Goal: Transaction & Acquisition: Obtain resource

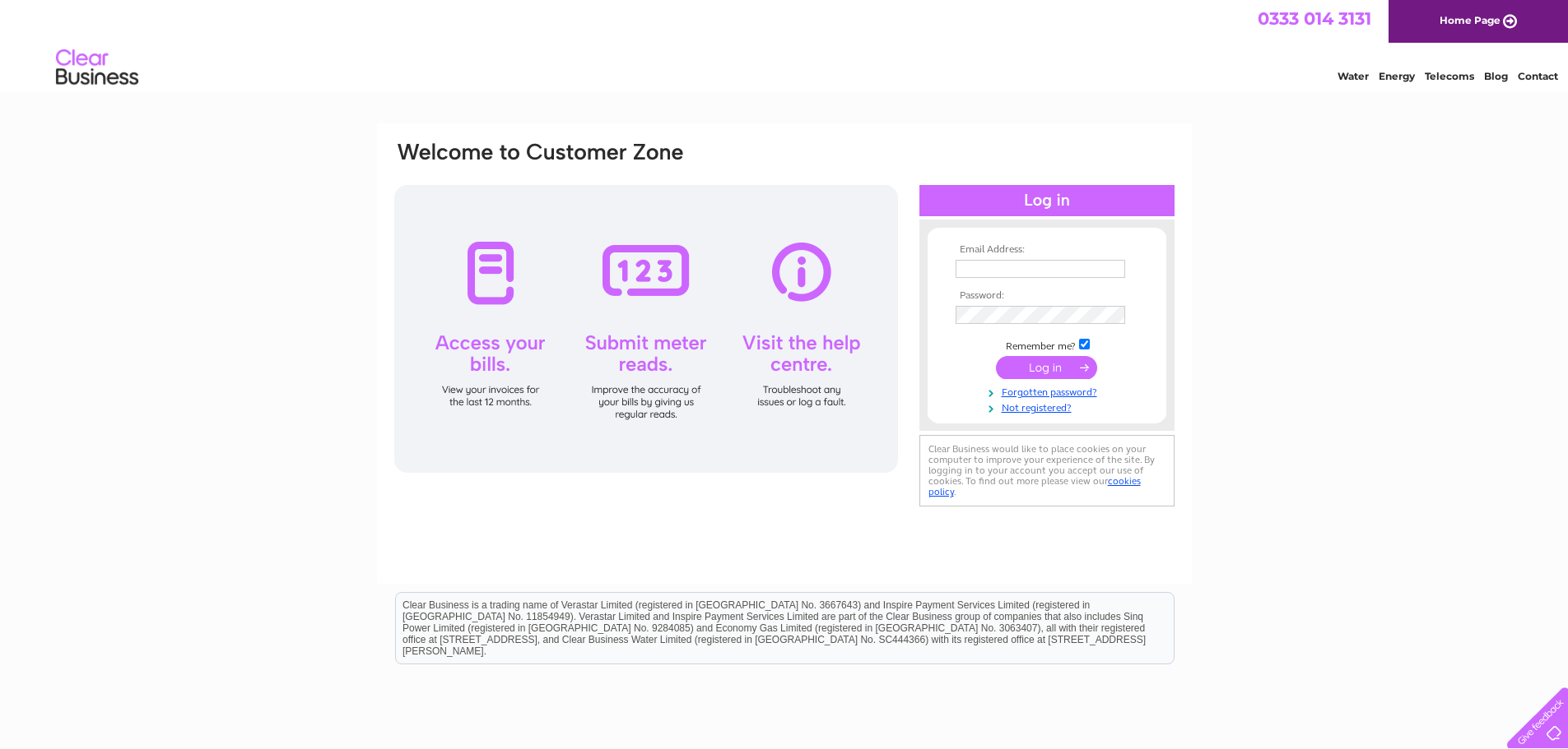
type input "[EMAIL_ADDRESS][DOMAIN_NAME]"
click at [1036, 367] on input "submit" at bounding box center [1046, 367] width 101 height 23
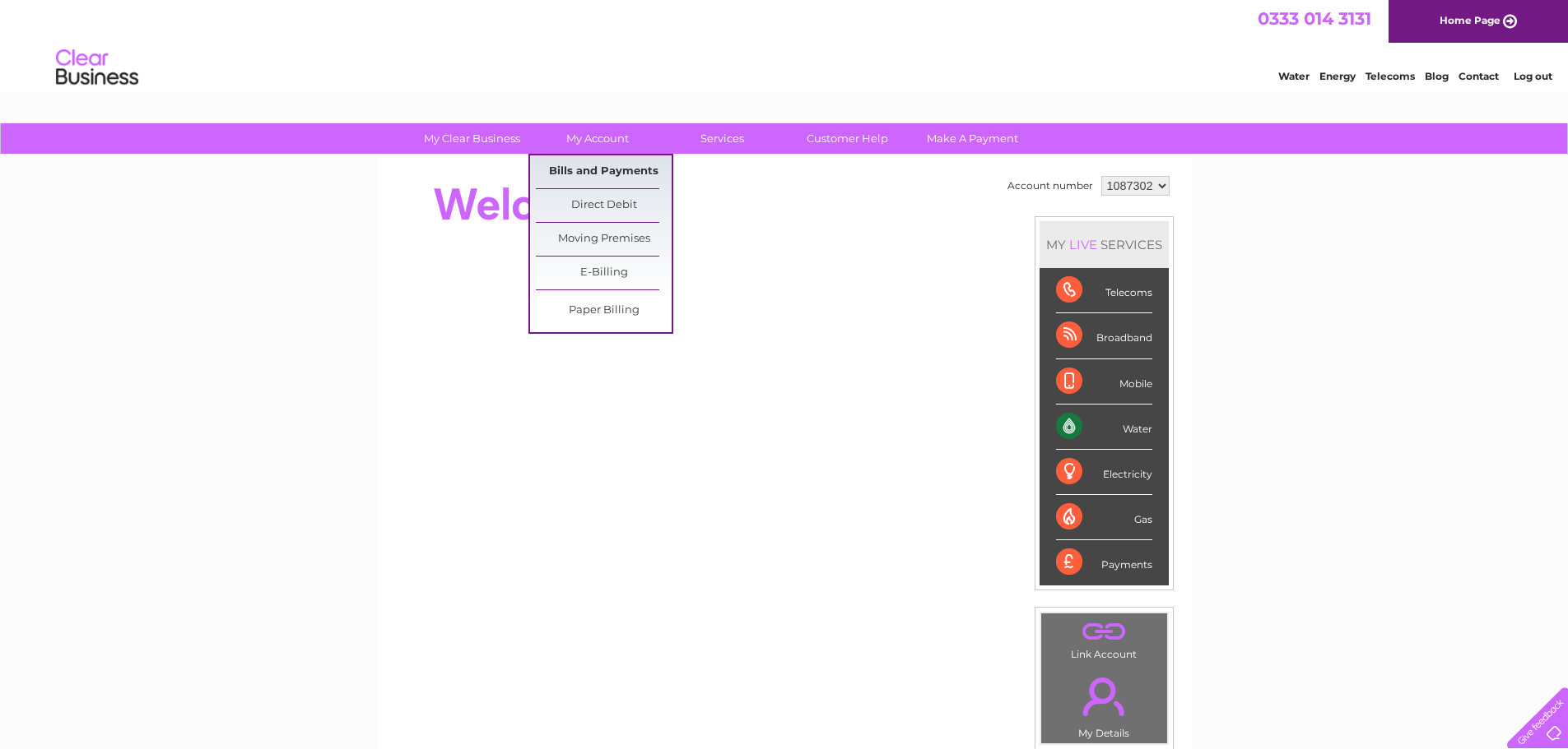
click at [622, 171] on link "Bills and Payments" at bounding box center [603, 171] width 135 height 33
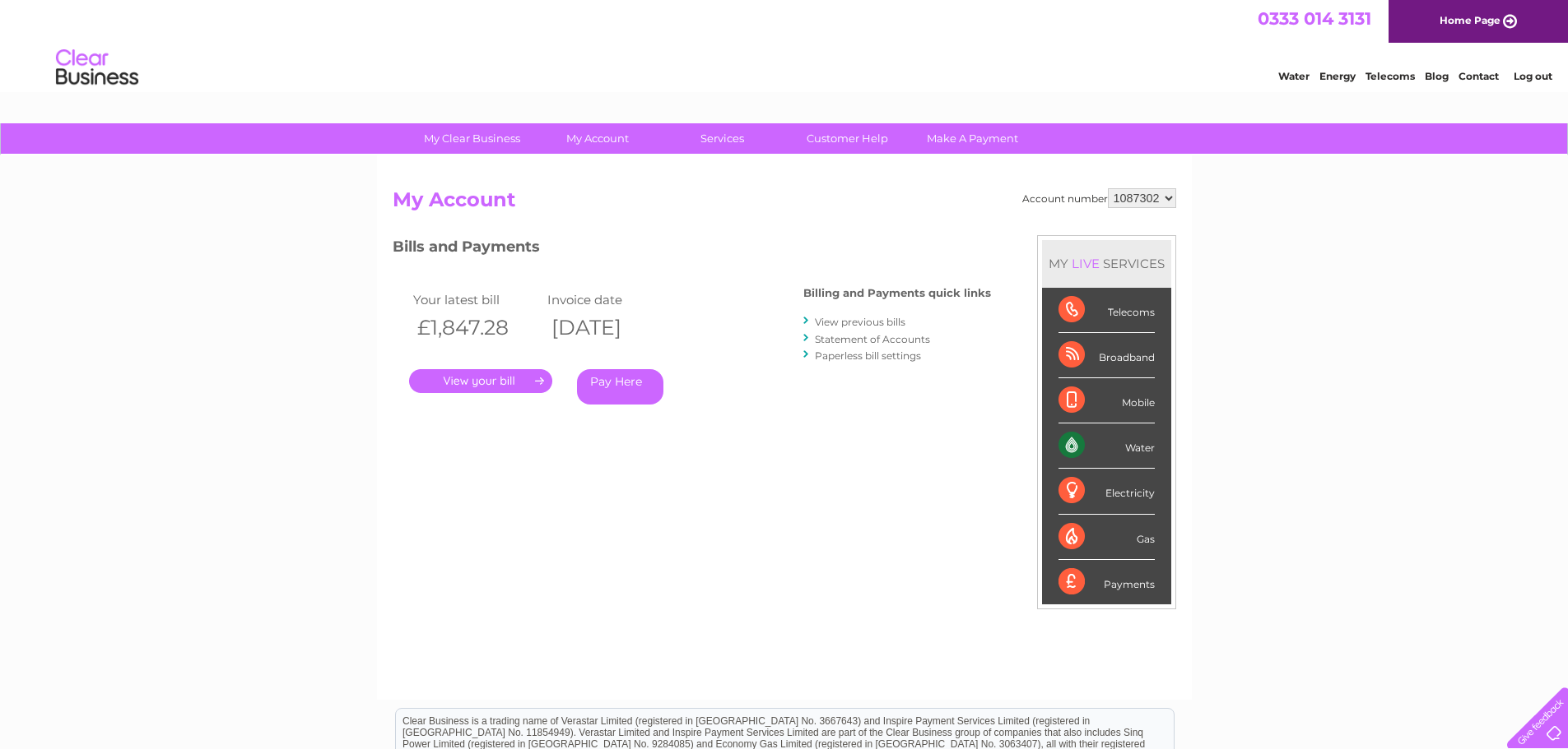
click at [504, 382] on link "." at bounding box center [480, 381] width 143 height 24
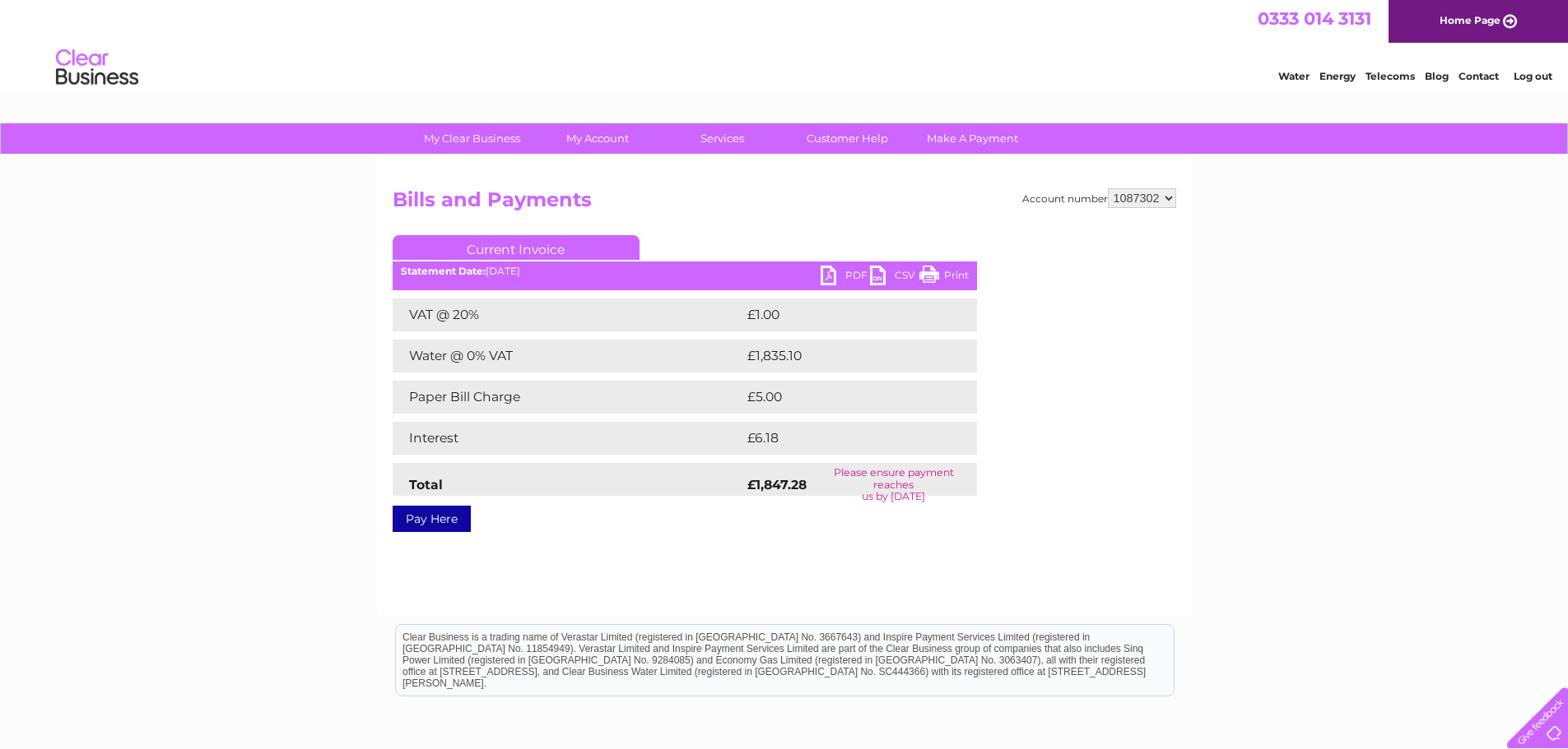
click at [832, 274] on link "PDF" at bounding box center [845, 277] width 49 height 24
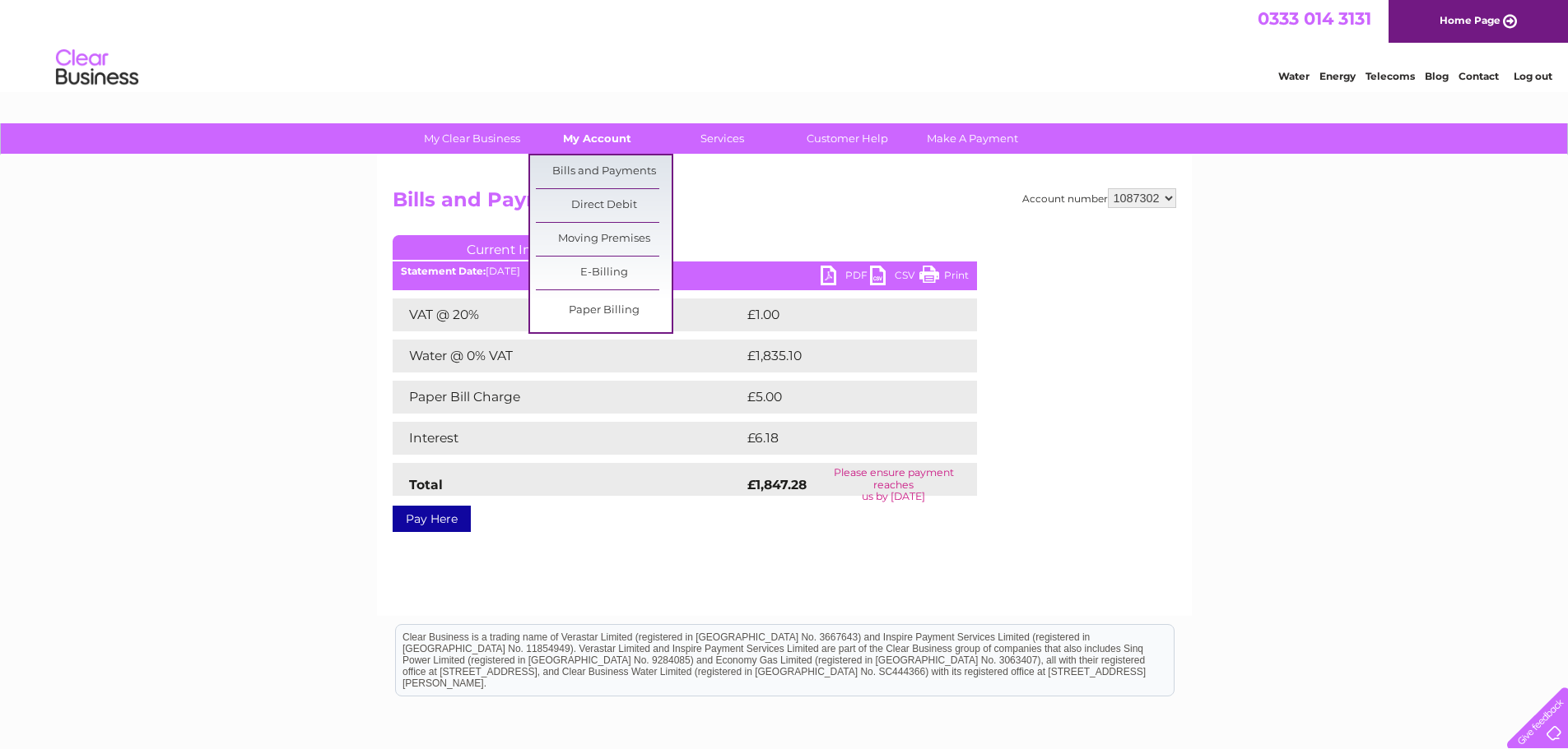
click at [604, 133] on link "My Account" at bounding box center [597, 138] width 135 height 31
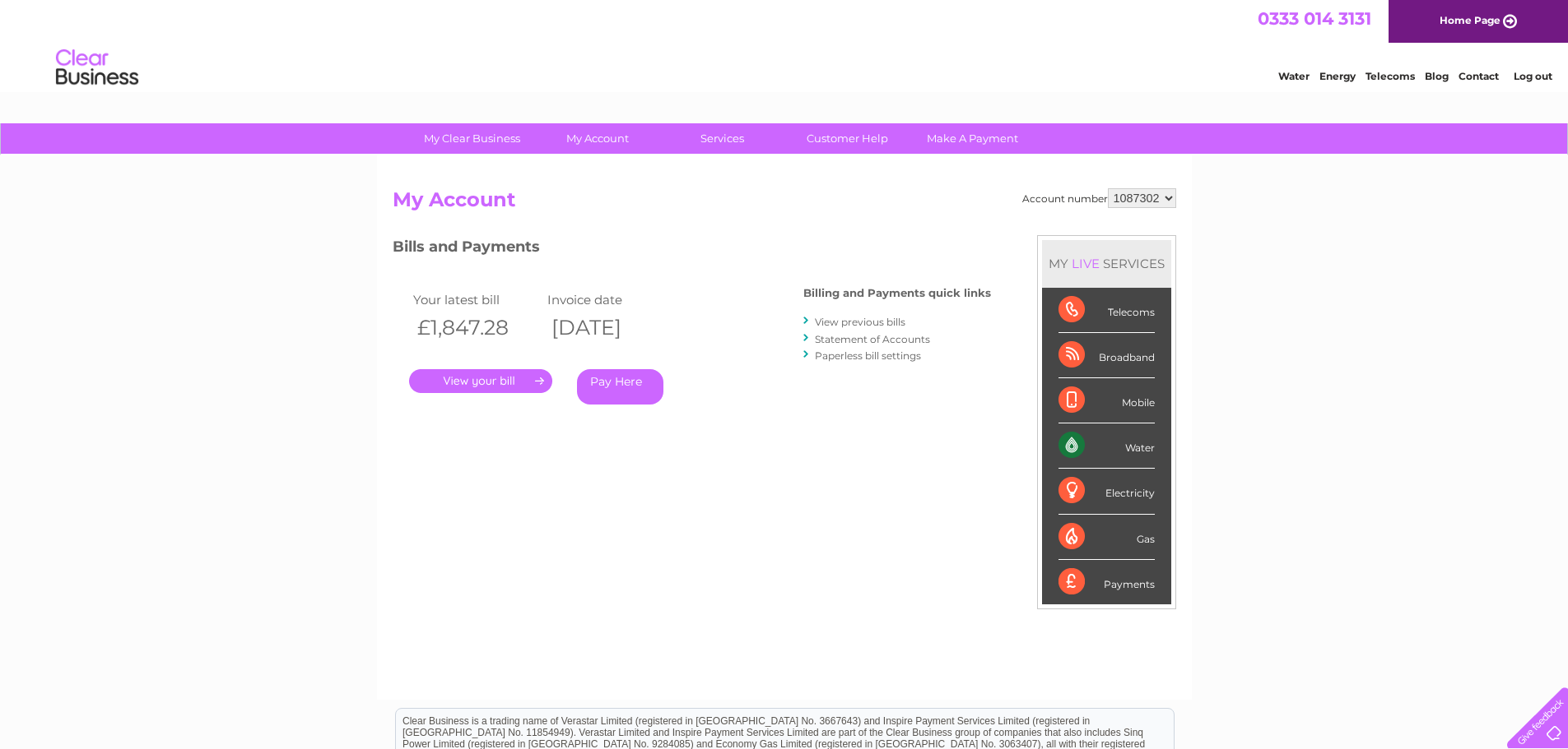
click at [1190, 193] on div "Account number 1087302 My Account MY LIVE SERVICES Telecoms Broadband Mobile Wa…" at bounding box center [784, 427] width 814 height 544
click at [1164, 195] on select "1087302" at bounding box center [1142, 198] width 69 height 19
click at [1528, 73] on link "Log out" at bounding box center [1533, 76] width 39 height 12
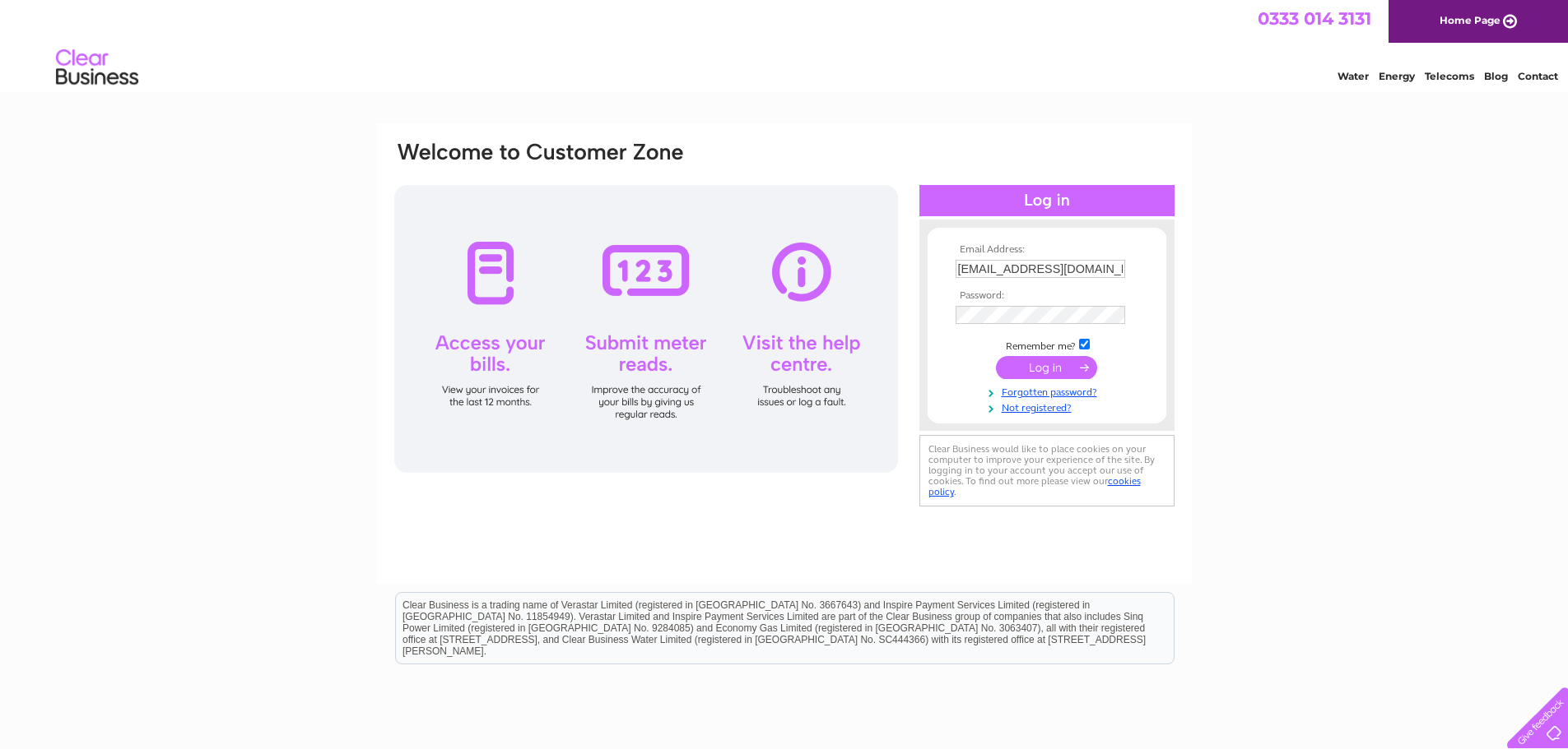
click at [1042, 273] on input "[EMAIL_ADDRESS][DOMAIN_NAME]" at bounding box center [1039, 269] width 170 height 18
click at [1042, 273] on input "[EMAIL_ADDRESS][DOMAIN_NAME]" at bounding box center [1040, 270] width 171 height 19
type input "[EMAIL_ADDRESS][DOMAIN_NAME]"
click at [1041, 367] on input "submit" at bounding box center [1046, 369] width 101 height 23
click at [860, 316] on div "Email Address: [EMAIL_ADDRESS][DOMAIN_NAME] Password:" at bounding box center [784, 334] width 784 height 389
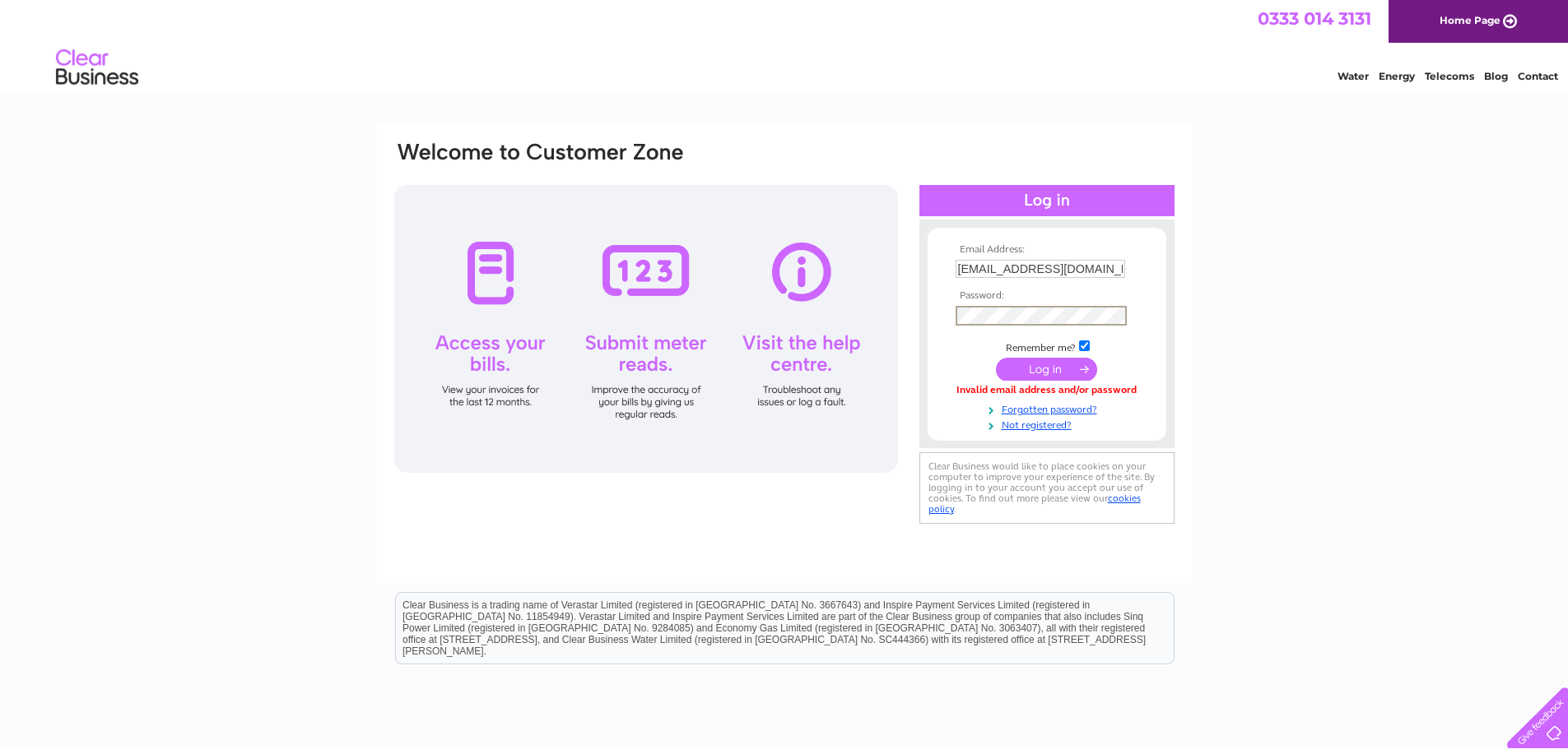
click at [995, 358] on input "submit" at bounding box center [1046, 369] width 101 height 23
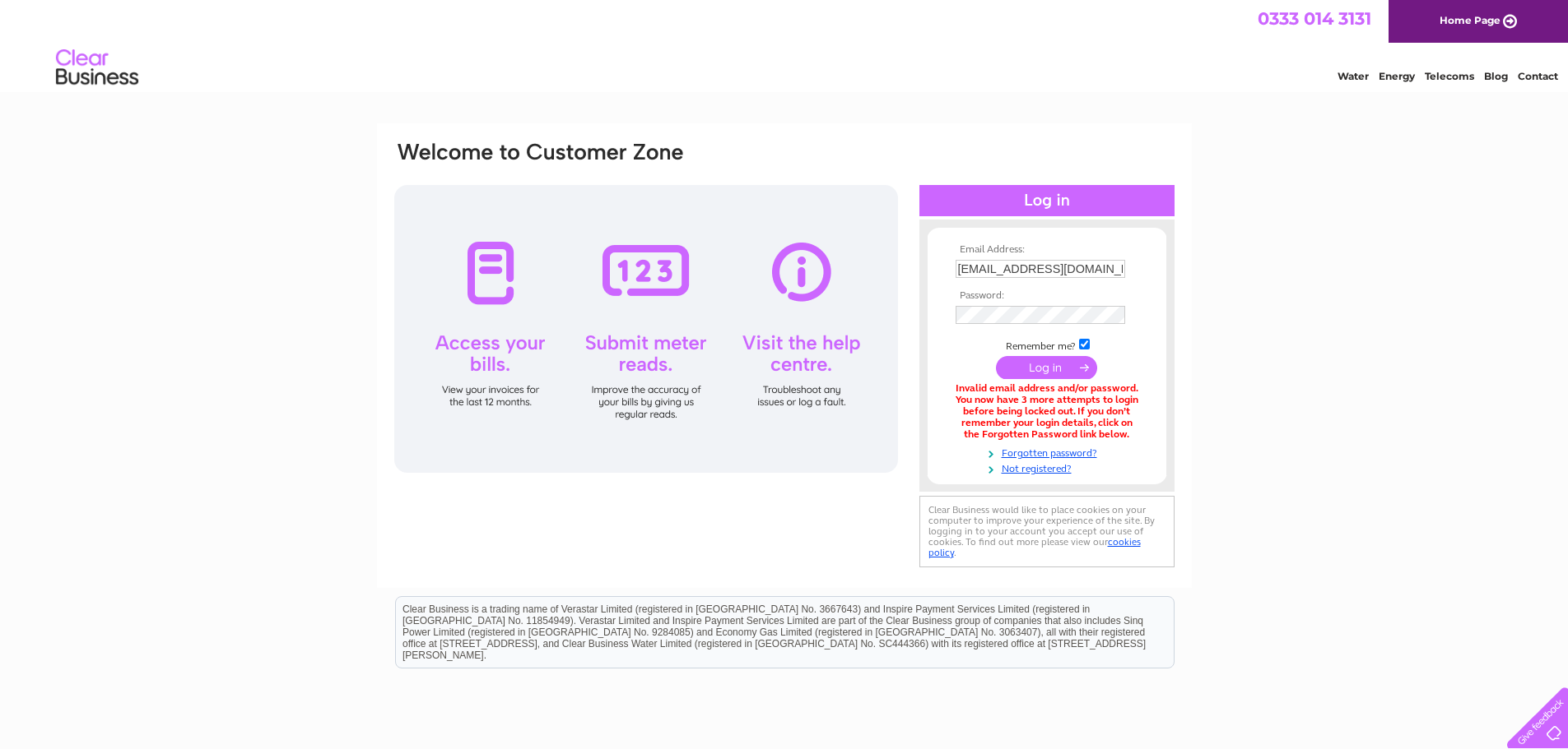
click at [1240, 314] on div "Email Address: [EMAIL_ADDRESS][DOMAIN_NAME] Password:" at bounding box center [784, 496] width 1568 height 746
click at [1051, 274] on input "[EMAIL_ADDRESS][DOMAIN_NAME]" at bounding box center [1039, 269] width 170 height 18
click at [1051, 274] on input "[EMAIL_ADDRESS][DOMAIN_NAME]" at bounding box center [1040, 270] width 171 height 19
type input "[EMAIL_ADDRESS][DOMAIN_NAME]"
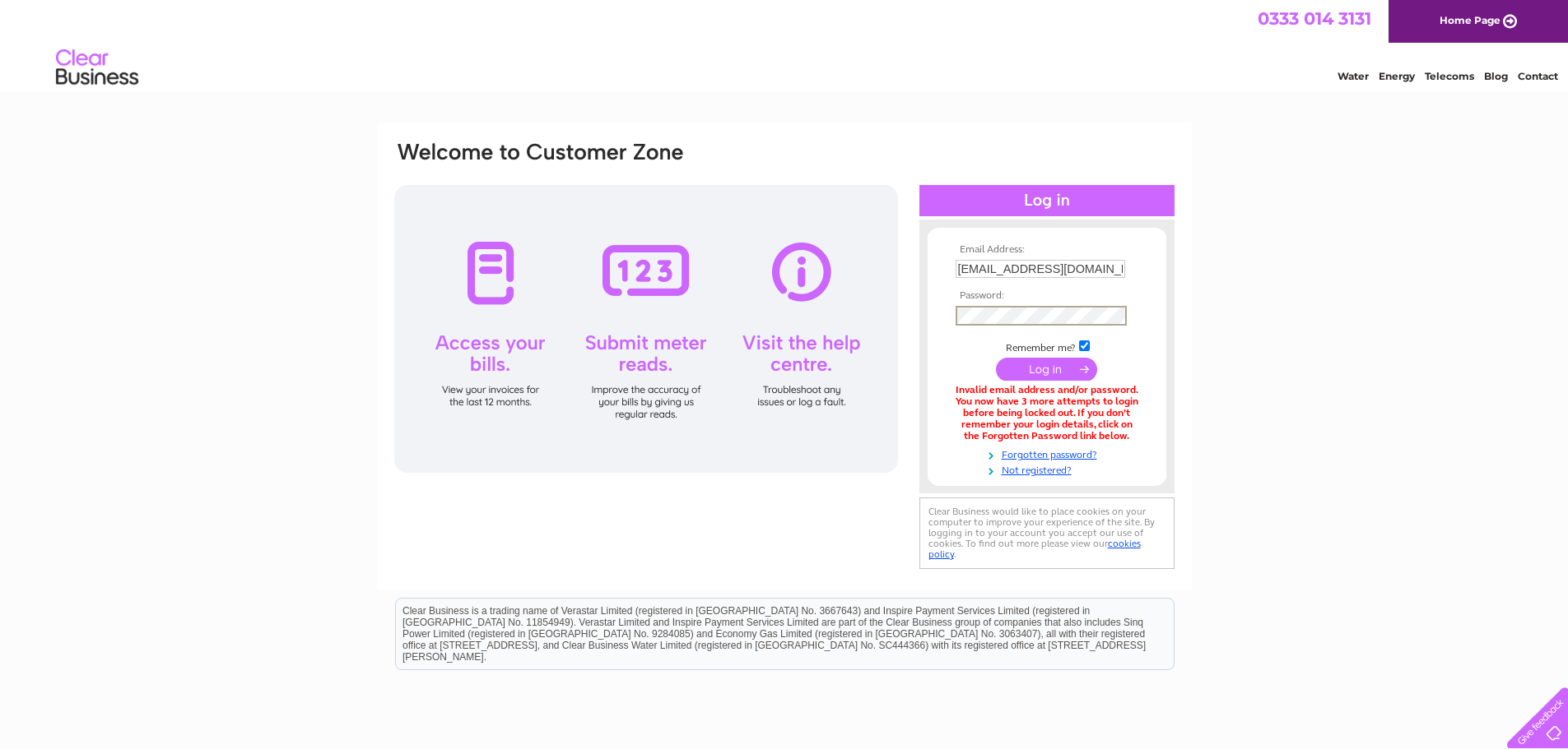
click at [1061, 369] on input "submit" at bounding box center [1046, 369] width 101 height 23
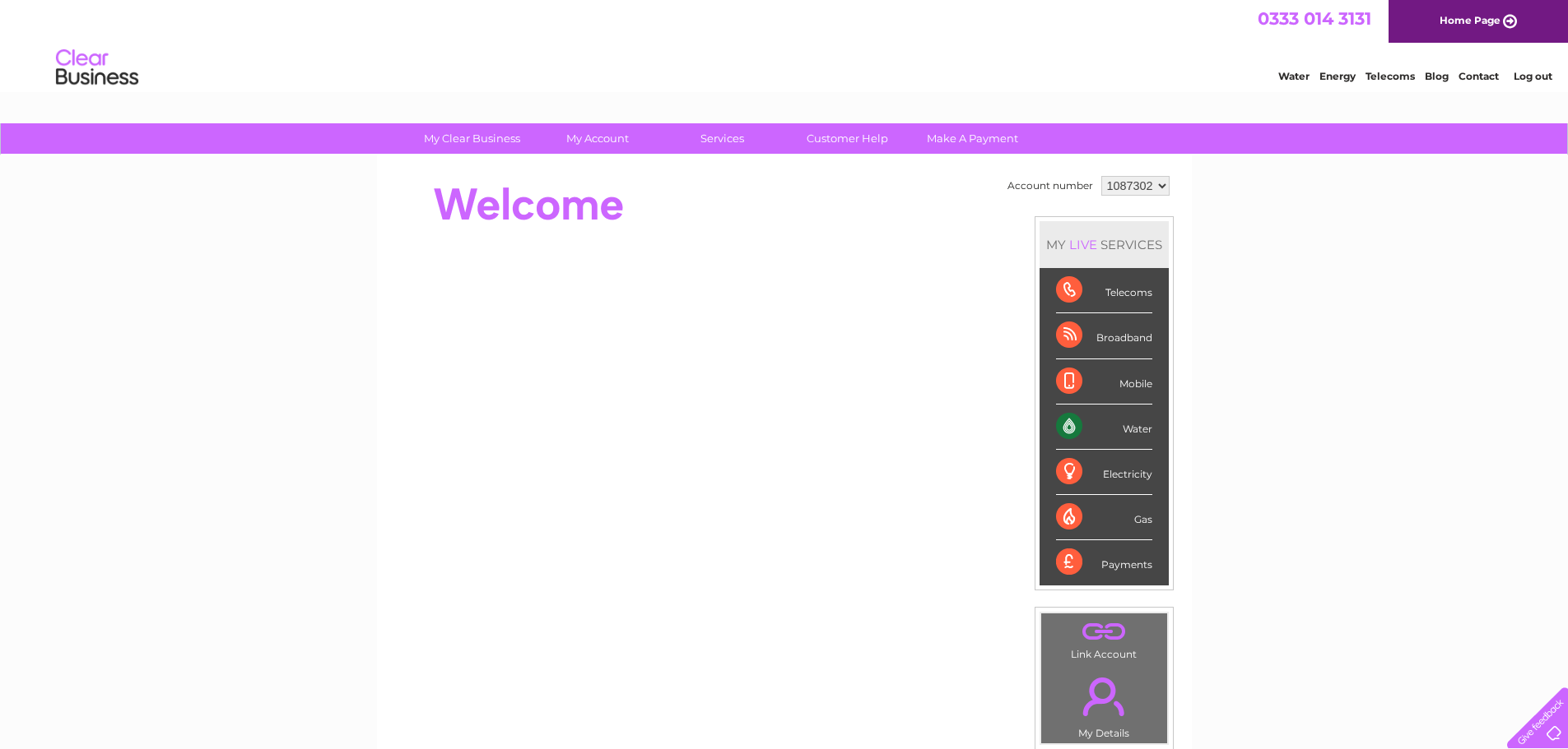
click at [1528, 80] on link "Log out" at bounding box center [1533, 76] width 39 height 12
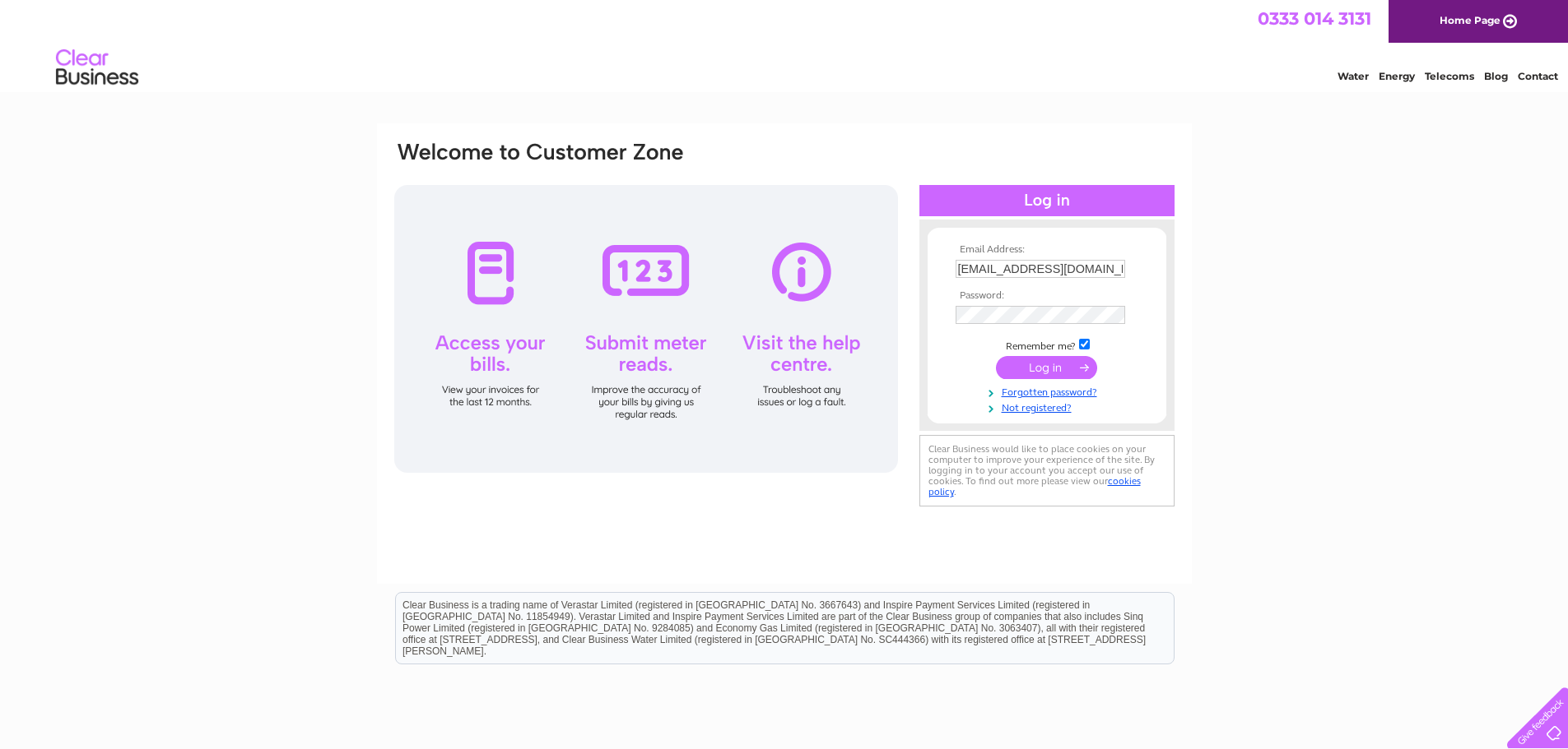
click at [1098, 266] on input "admin.oakfield@tanmat.org" at bounding box center [1039, 269] width 170 height 18
click at [1098, 266] on input "admin.oakfield@tanmat.org" at bounding box center [1040, 270] width 171 height 19
type input "finance.central@tanmat.org"
click at [1004, 367] on input "submit" at bounding box center [1046, 369] width 101 height 23
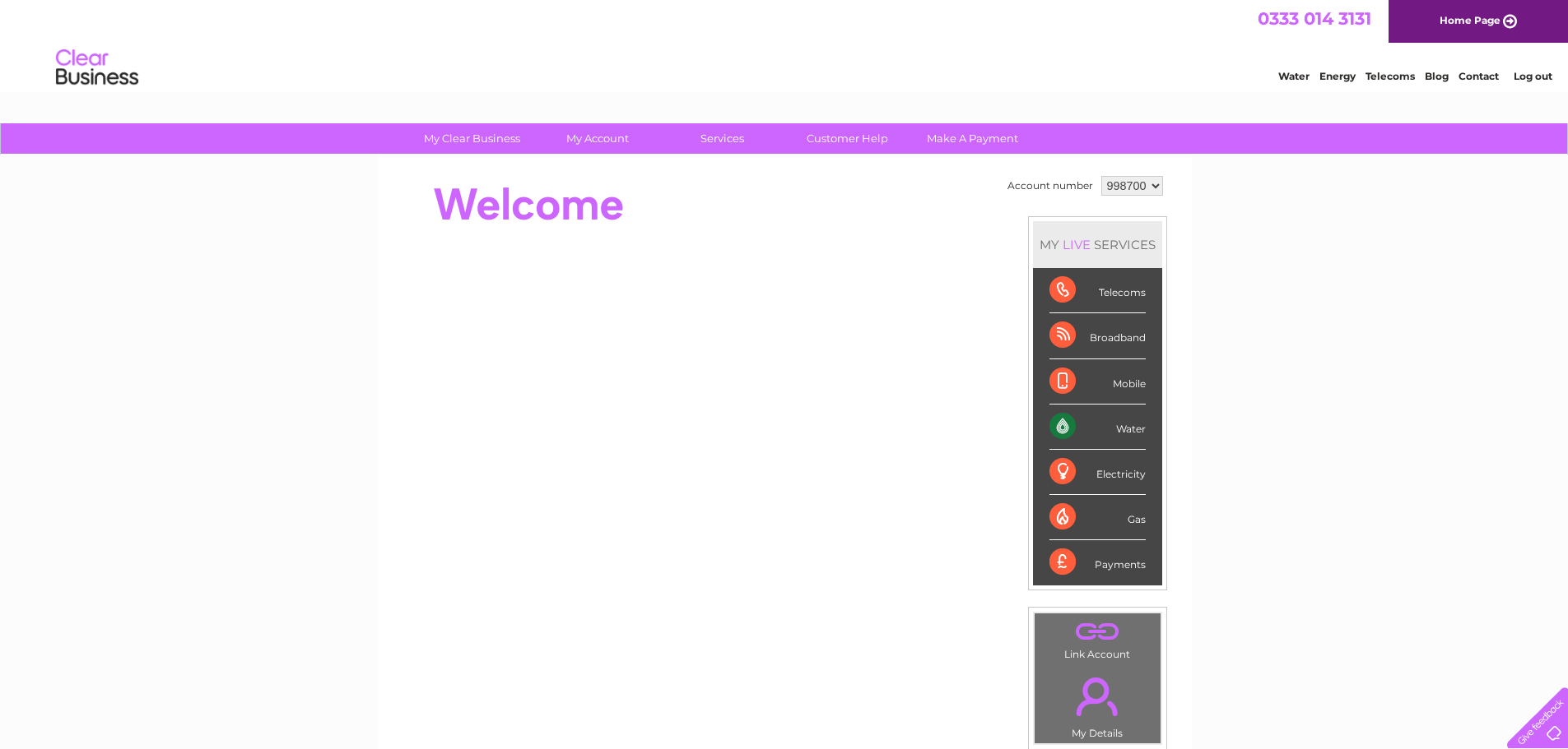
click at [1326, 425] on div "My Clear Business Login Details My Details My Preferences Link Account My Accou…" at bounding box center [784, 585] width 1568 height 925
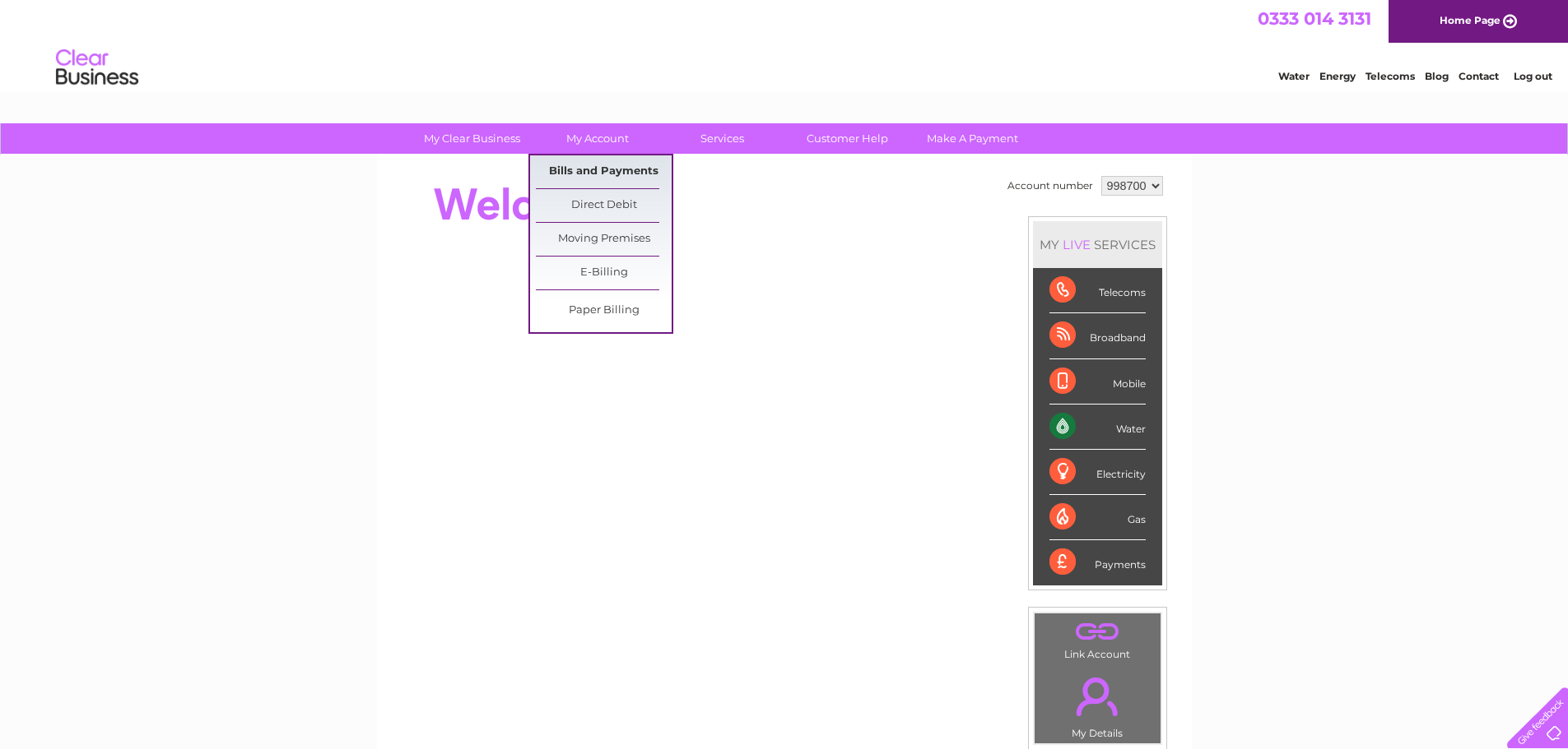
click at [599, 180] on link "Bills and Payments" at bounding box center [603, 171] width 135 height 33
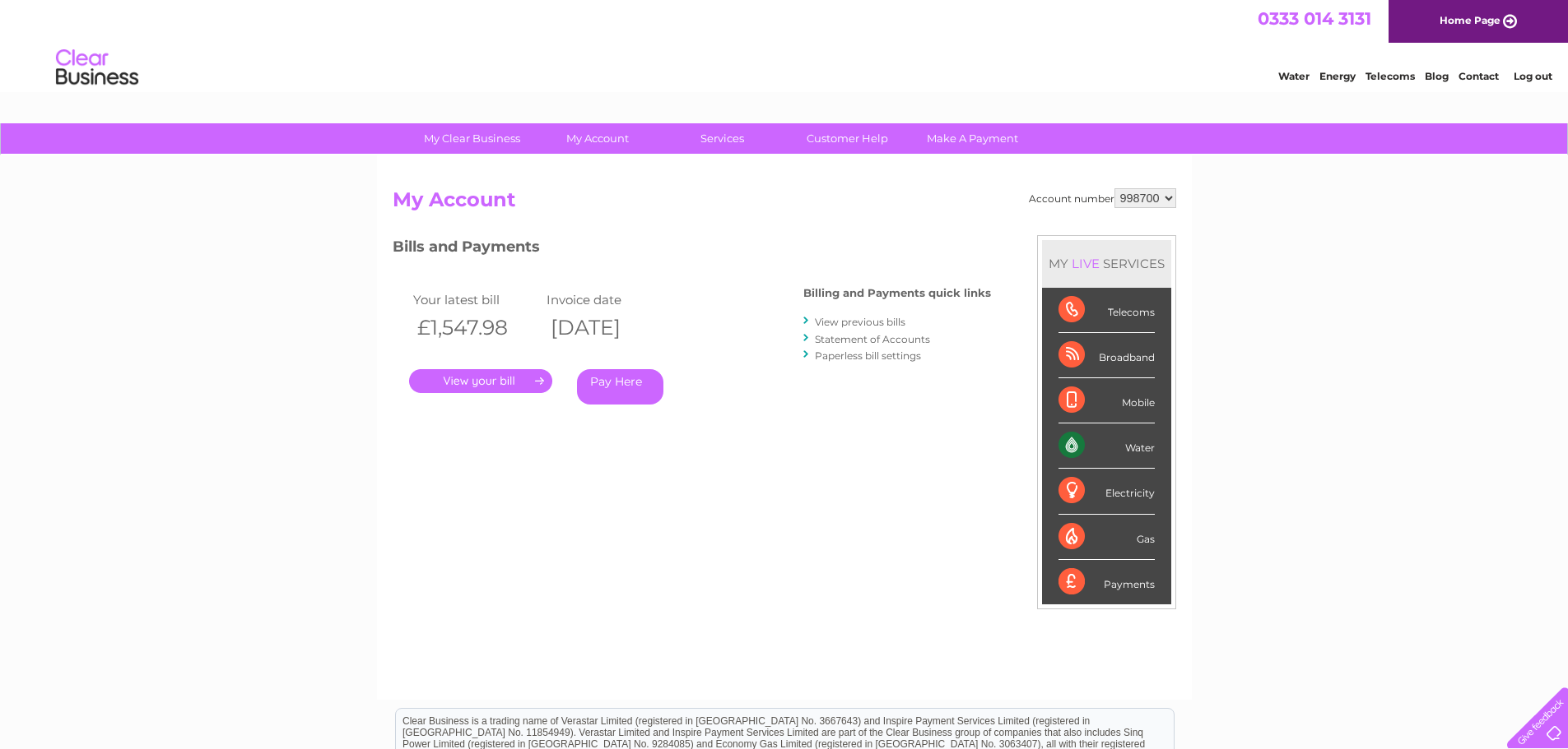
click at [495, 391] on link "." at bounding box center [480, 381] width 143 height 24
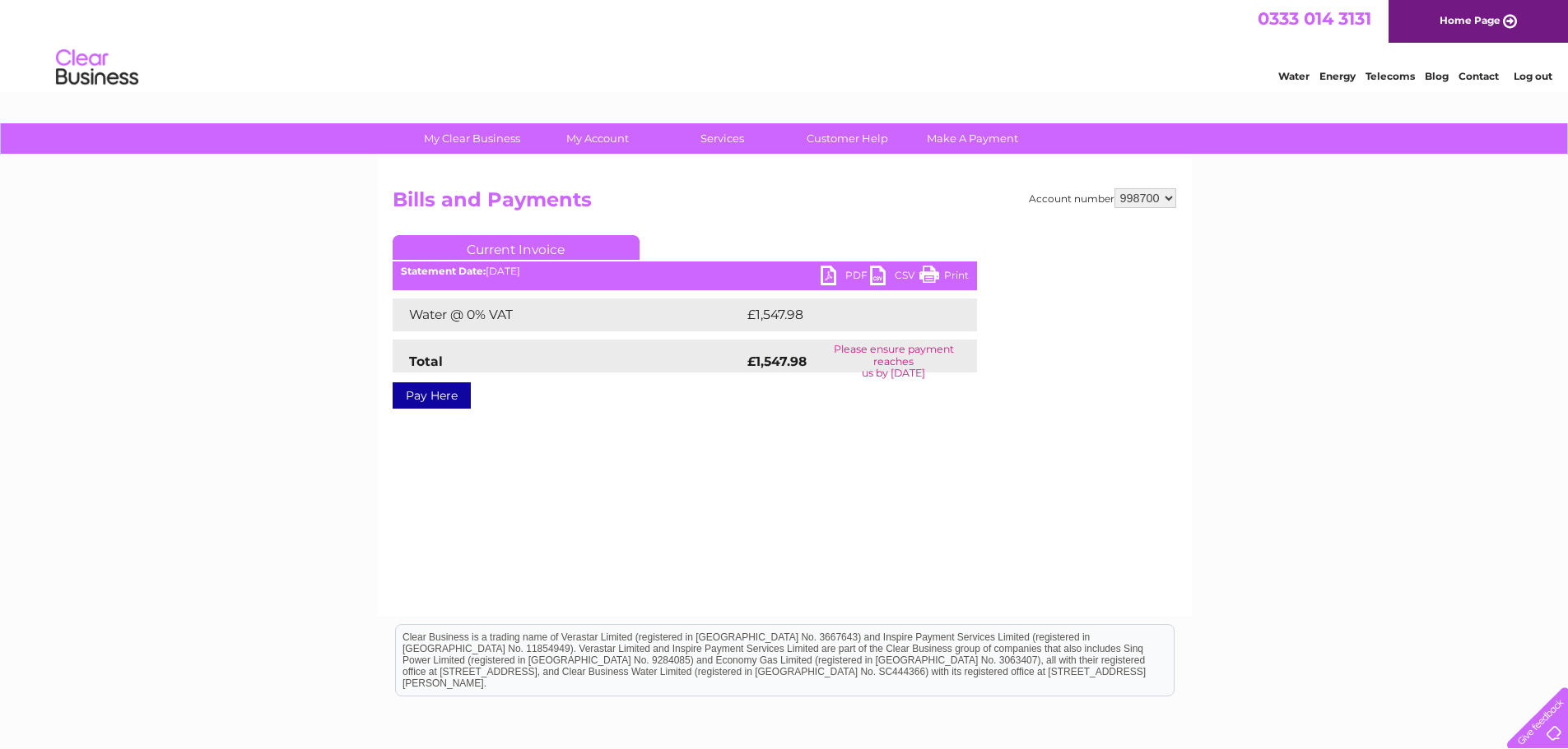
click at [828, 275] on link "PDF" at bounding box center [845, 277] width 49 height 24
